Goal: Find specific page/section: Find specific page/section

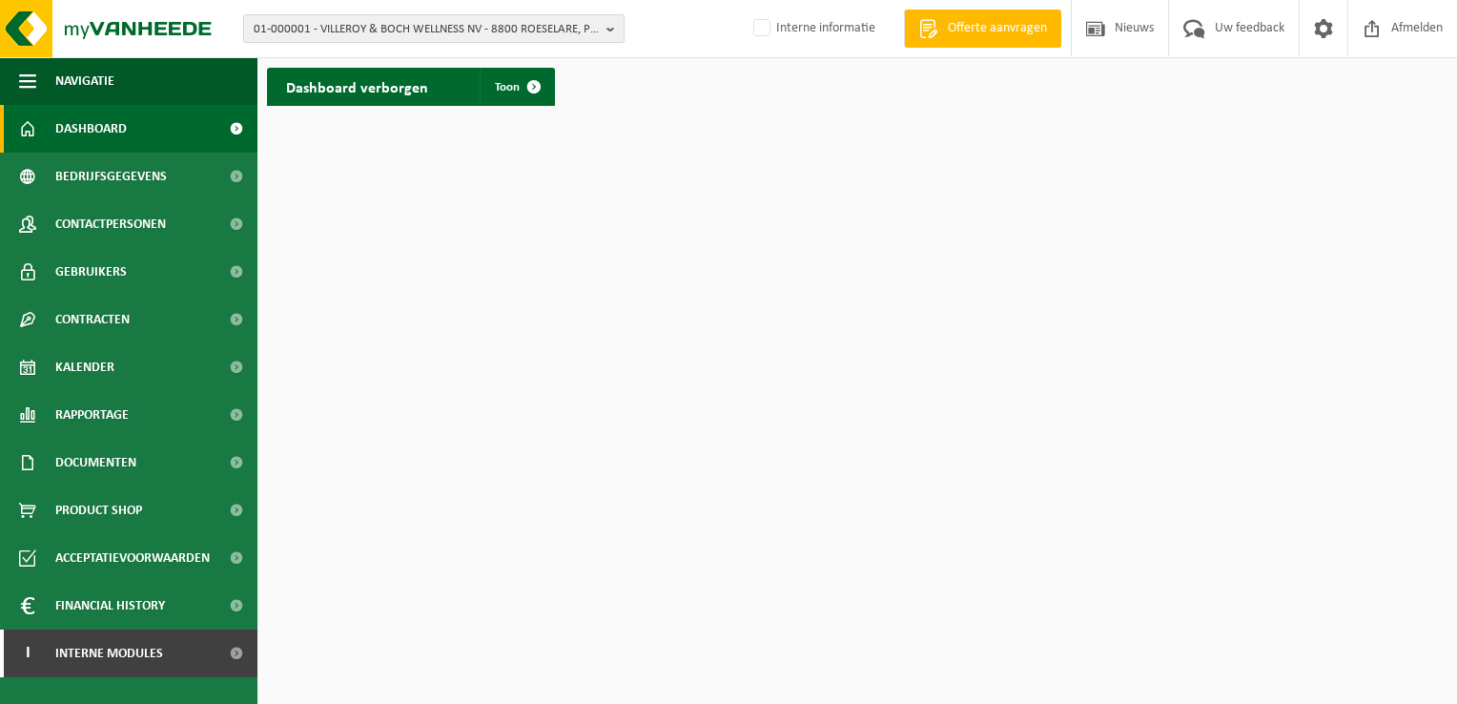
click at [339, 17] on span "01-000001 - VILLEROY & BOCH WELLNESS NV - 8800 ROESELARE, POPULIERSTRAAT 1" at bounding box center [426, 29] width 345 height 29
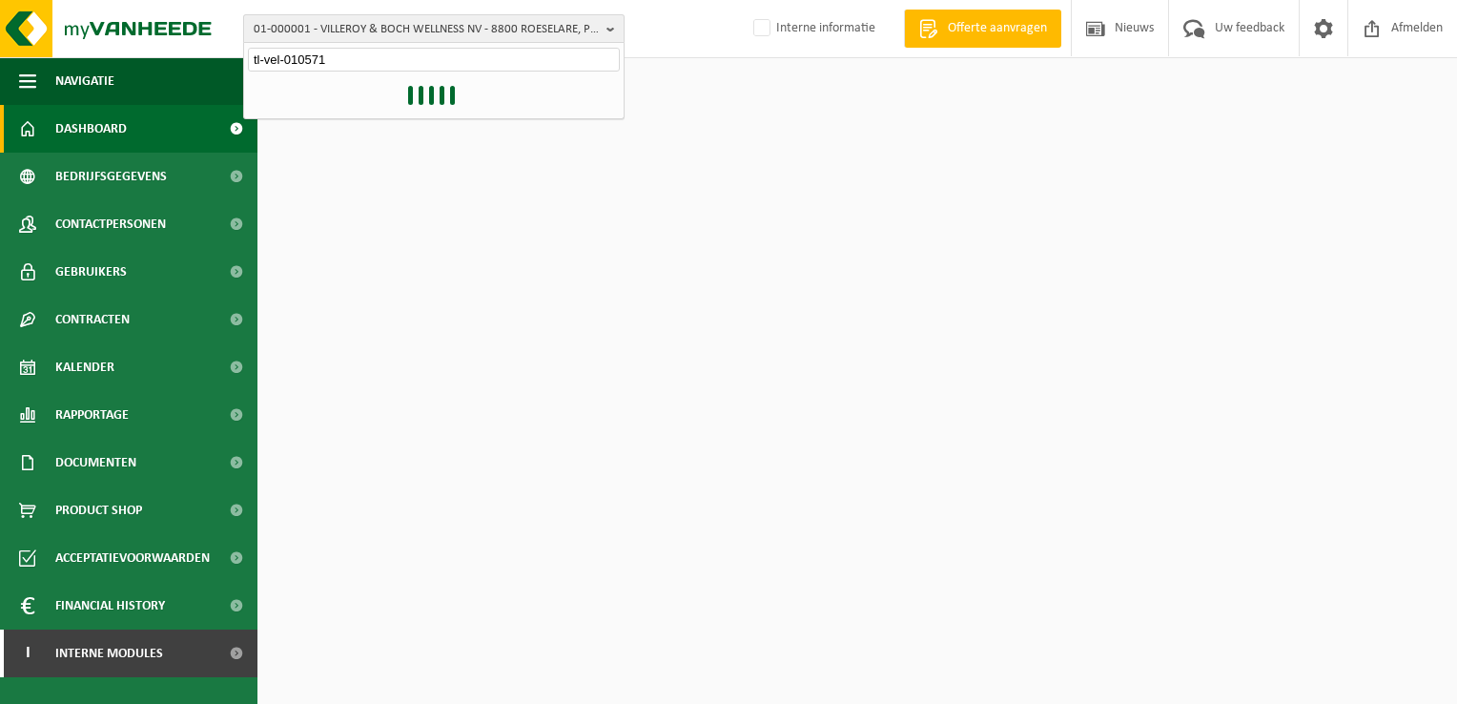
type input "tl-vel-010571"
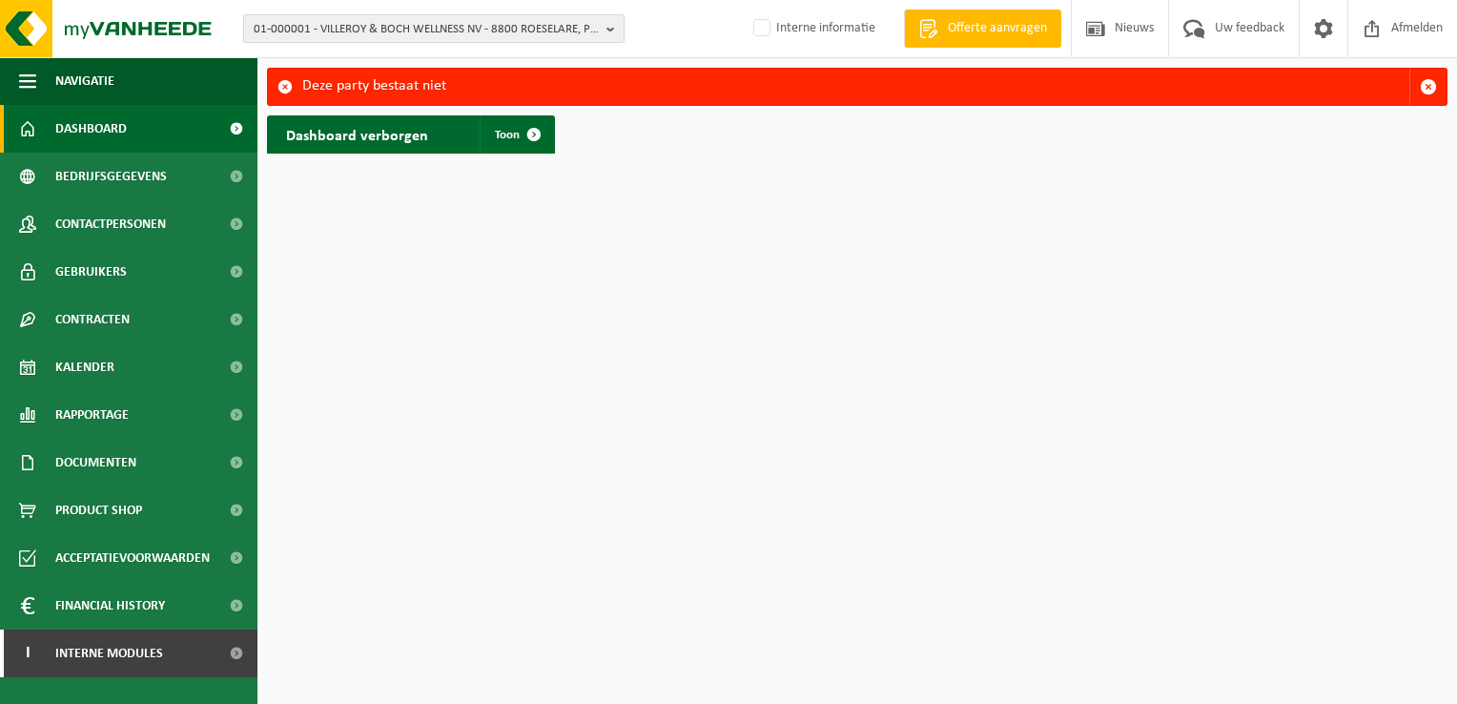
click at [415, 28] on span "01-000001 - VILLEROY & BOCH WELLNESS NV - 8800 ROESELARE, POPULIERSTRAAT 1" at bounding box center [426, 29] width 345 height 29
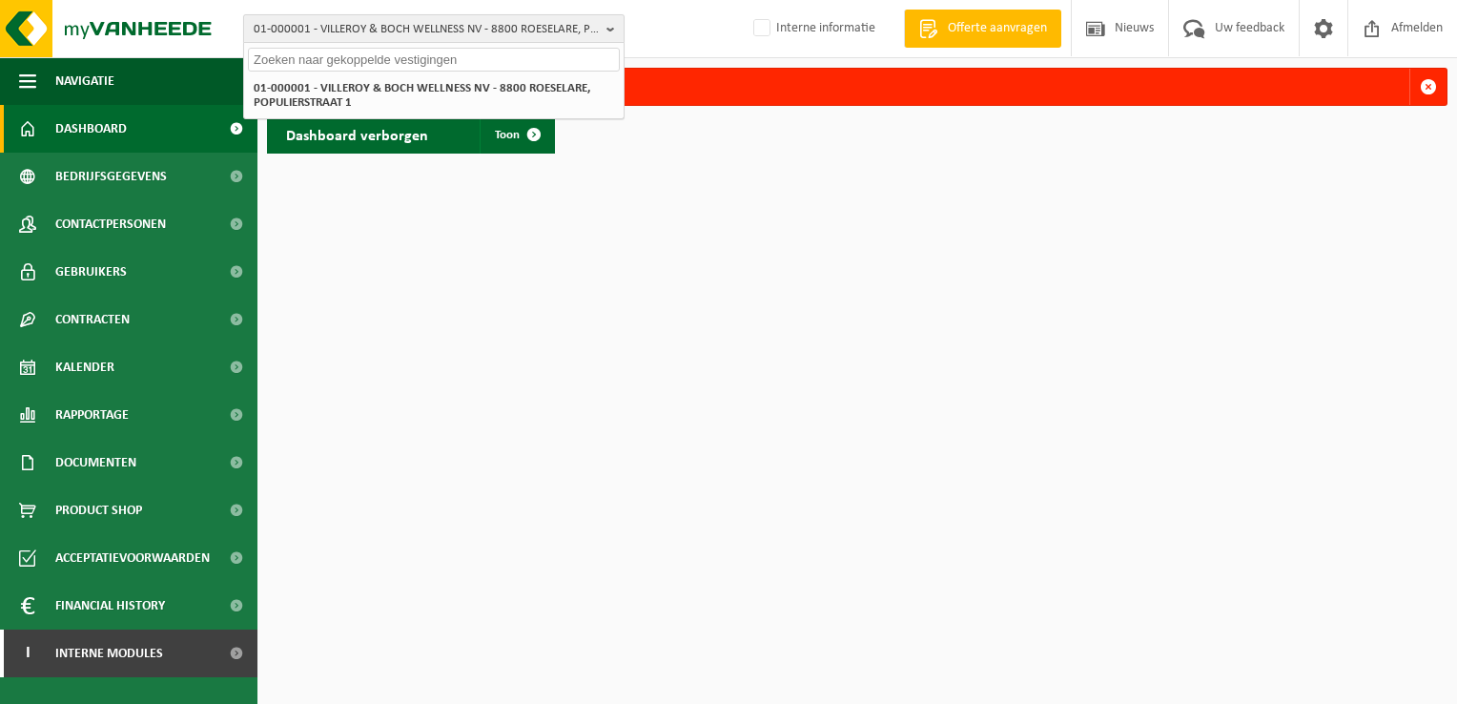
paste input "01-900620"
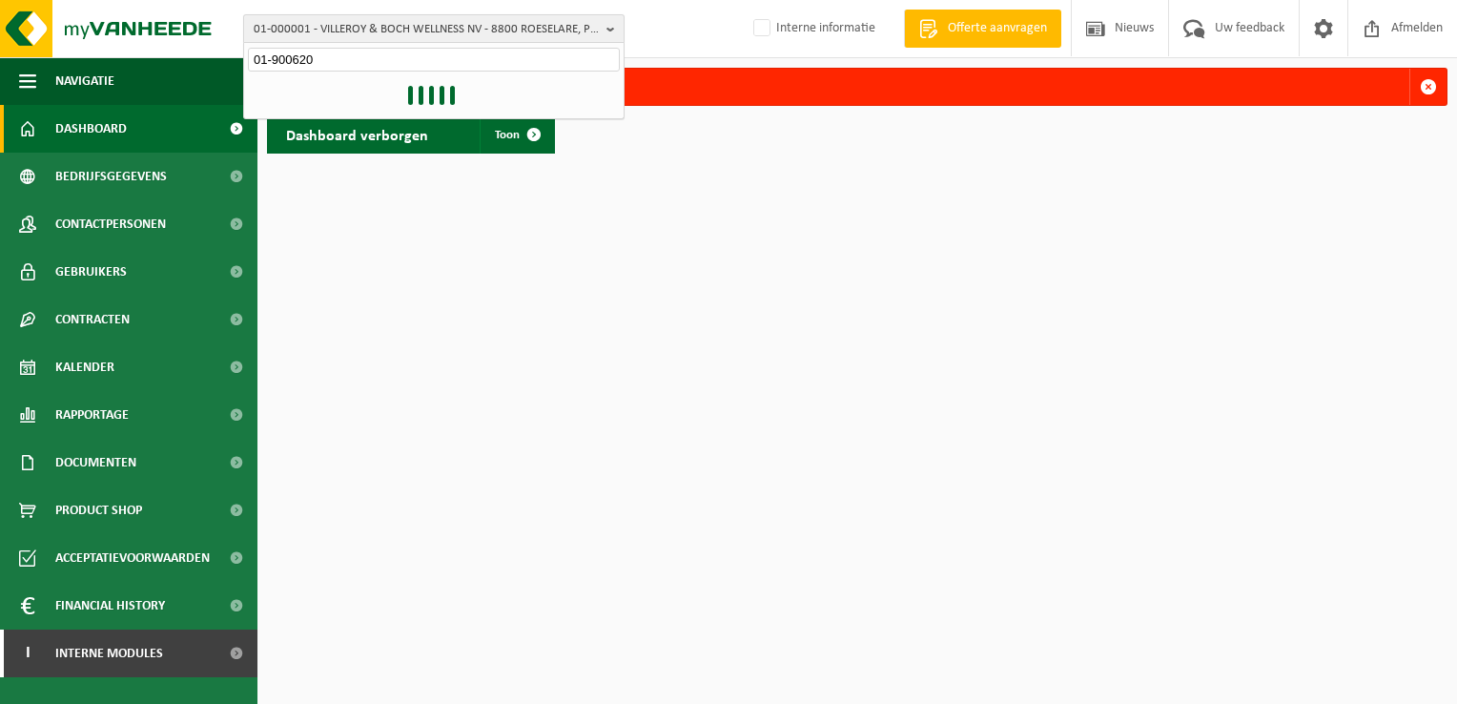
type input "01-900620"
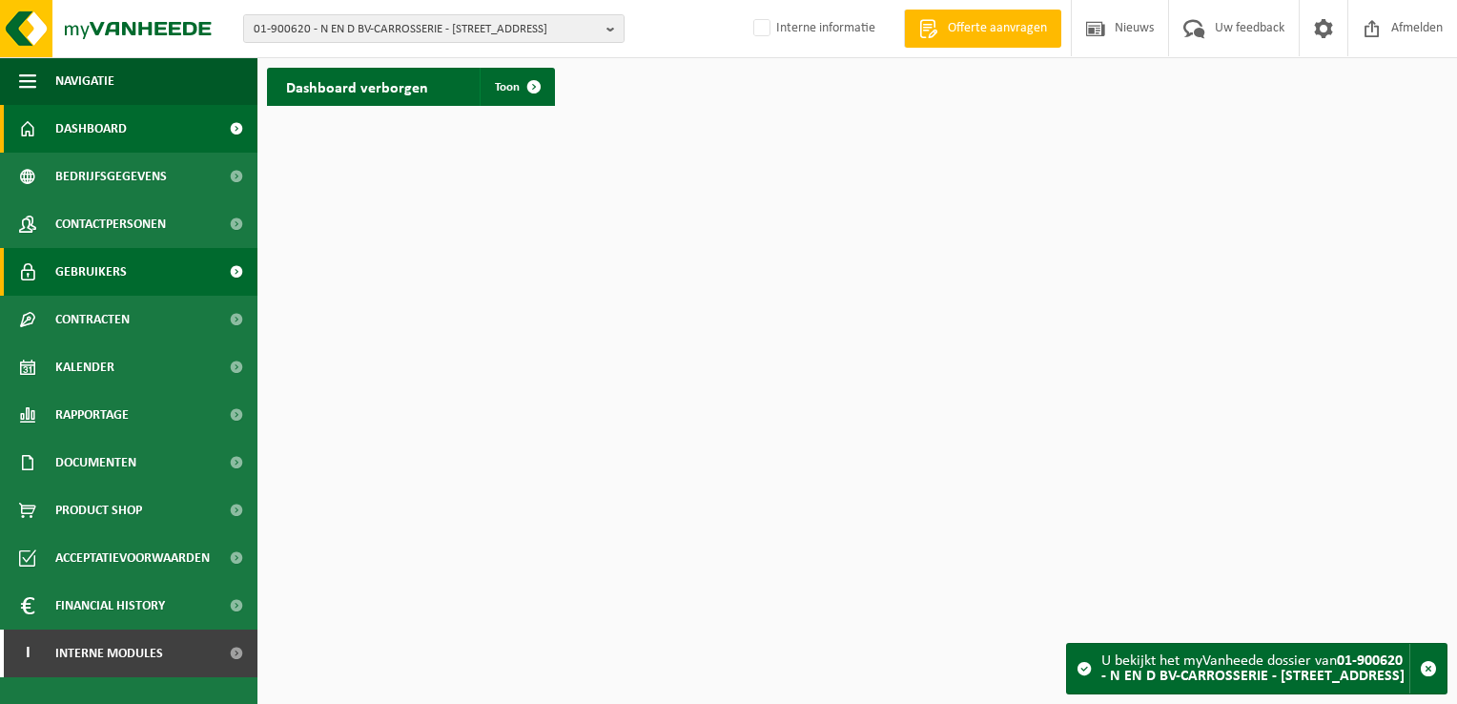
click at [190, 272] on link "Gebruikers" at bounding box center [128, 272] width 257 height 48
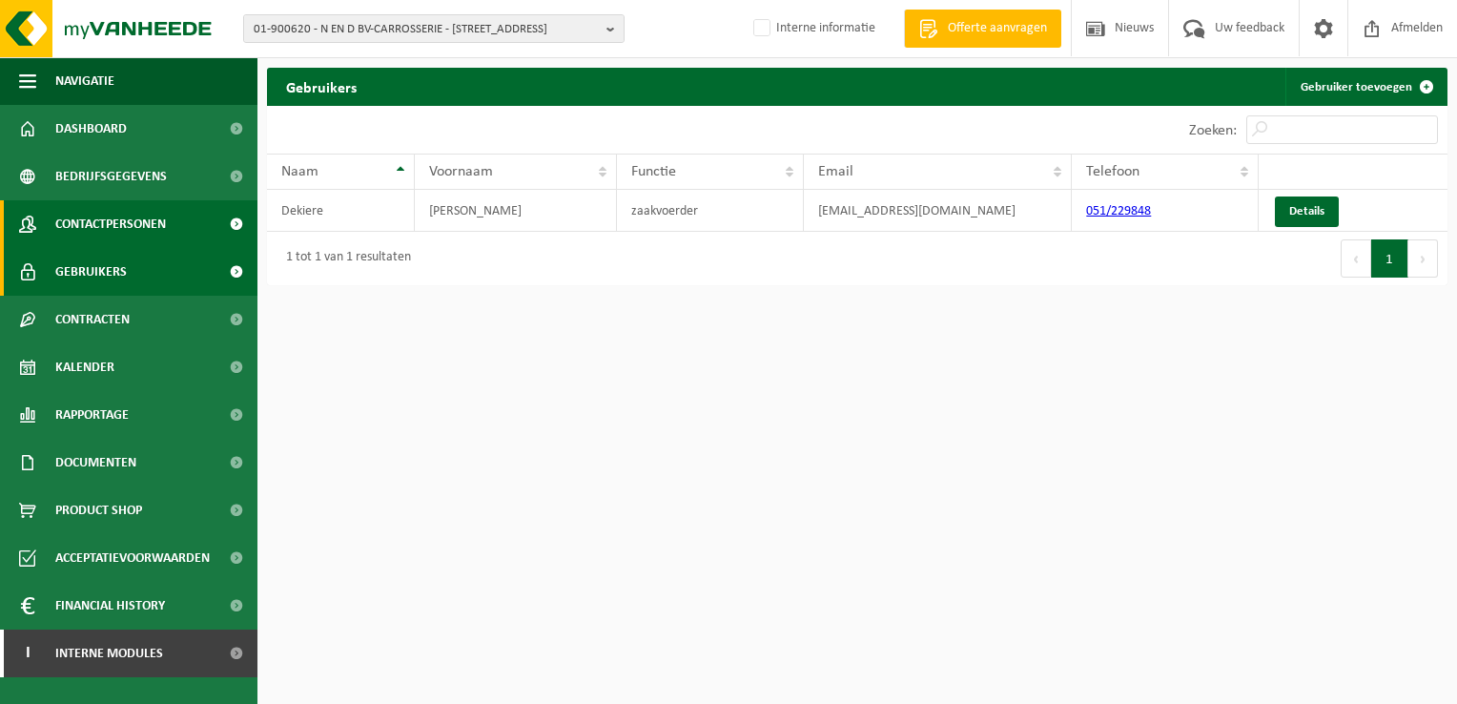
click at [160, 227] on span "Contactpersonen" at bounding box center [110, 224] width 111 height 48
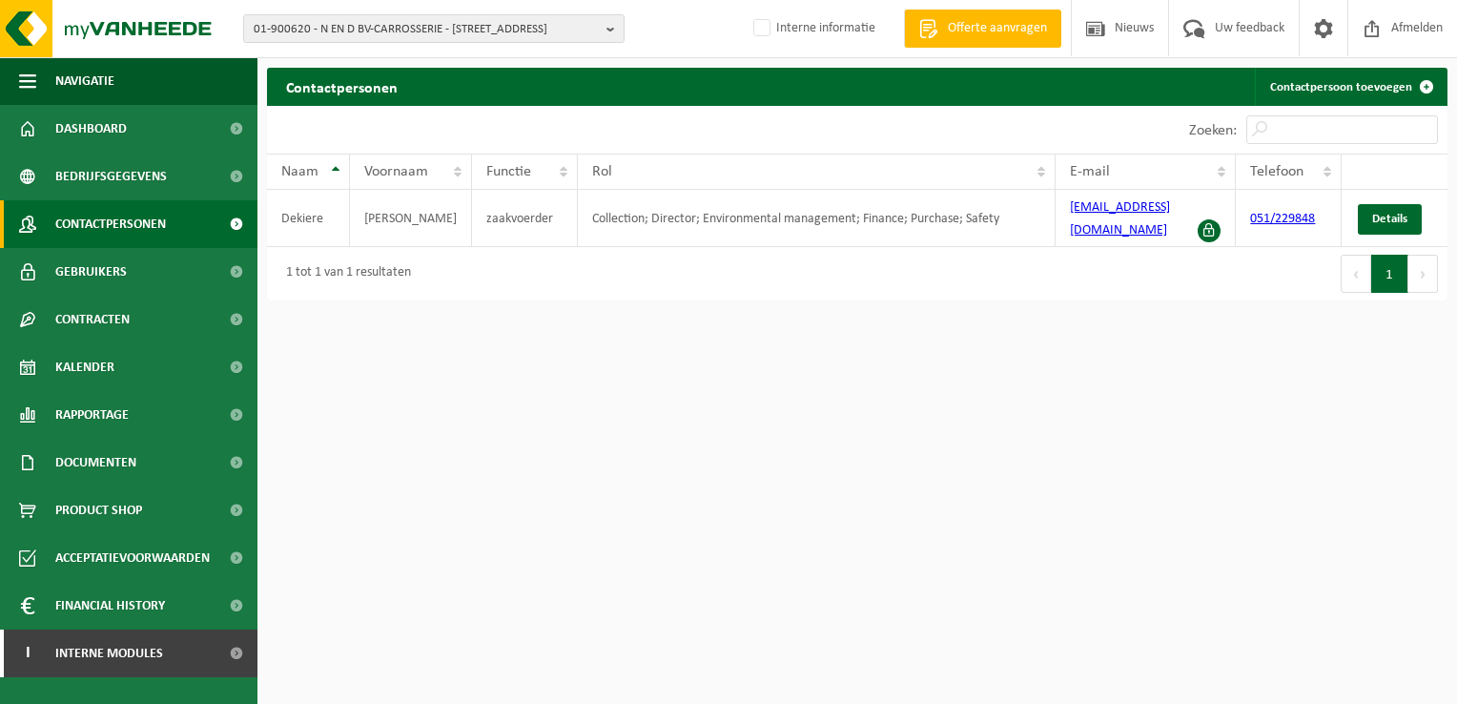
click at [683, 351] on html "01-900620 - N EN D BV-CARROSSERIE - 8800 ROESELARE, [STREET_ADDRESS] 01-900620 …" at bounding box center [728, 352] width 1457 height 704
